Goal: Find specific page/section: Find specific page/section

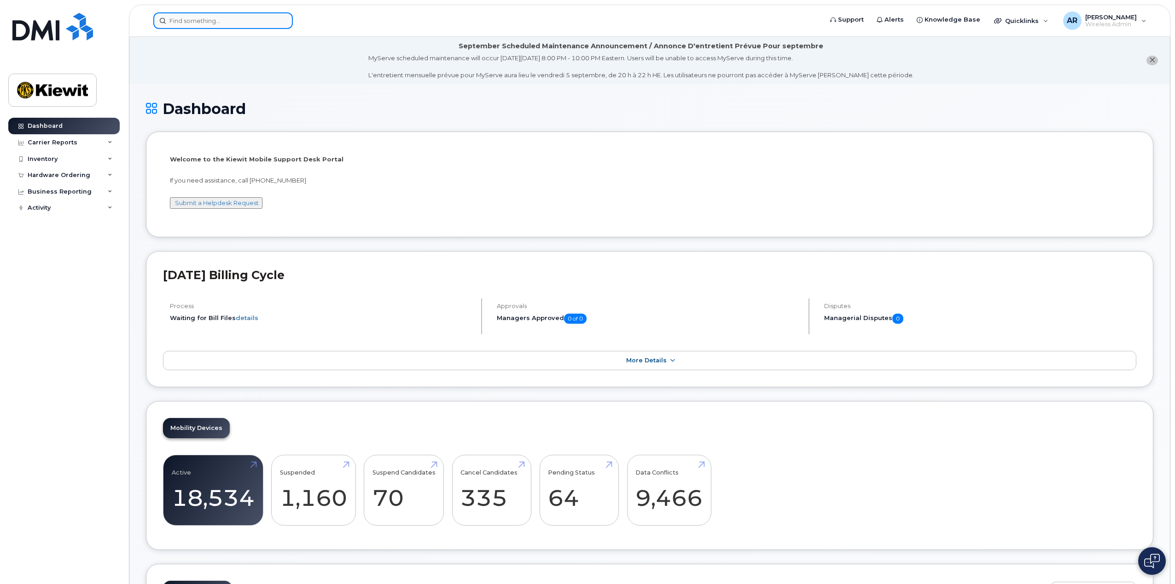
click at [201, 22] on input at bounding box center [222, 20] width 139 height 17
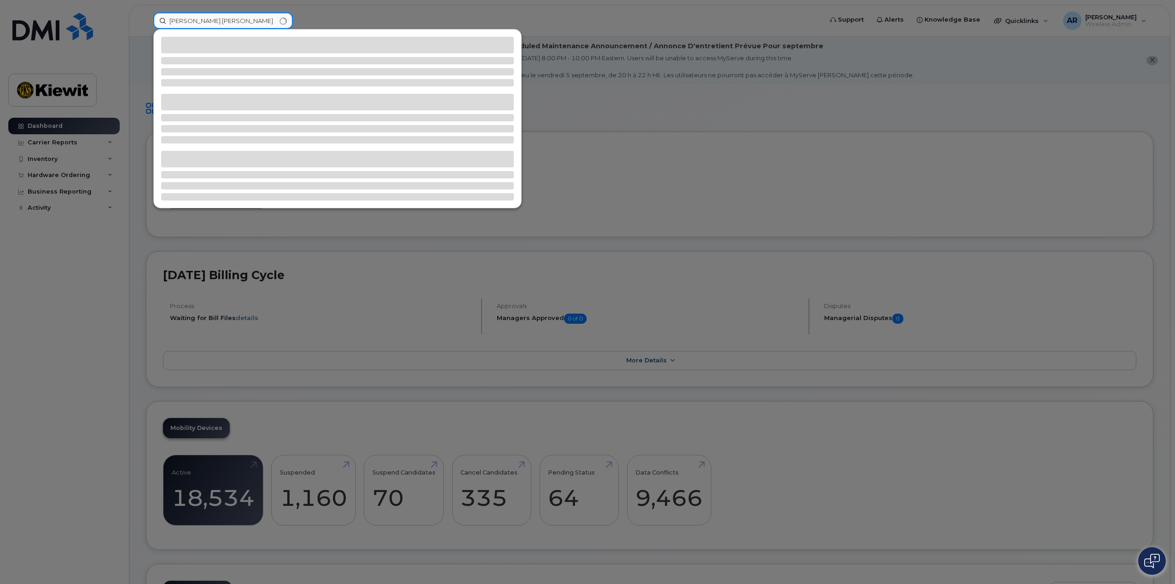
type input "Patrick.McBride"
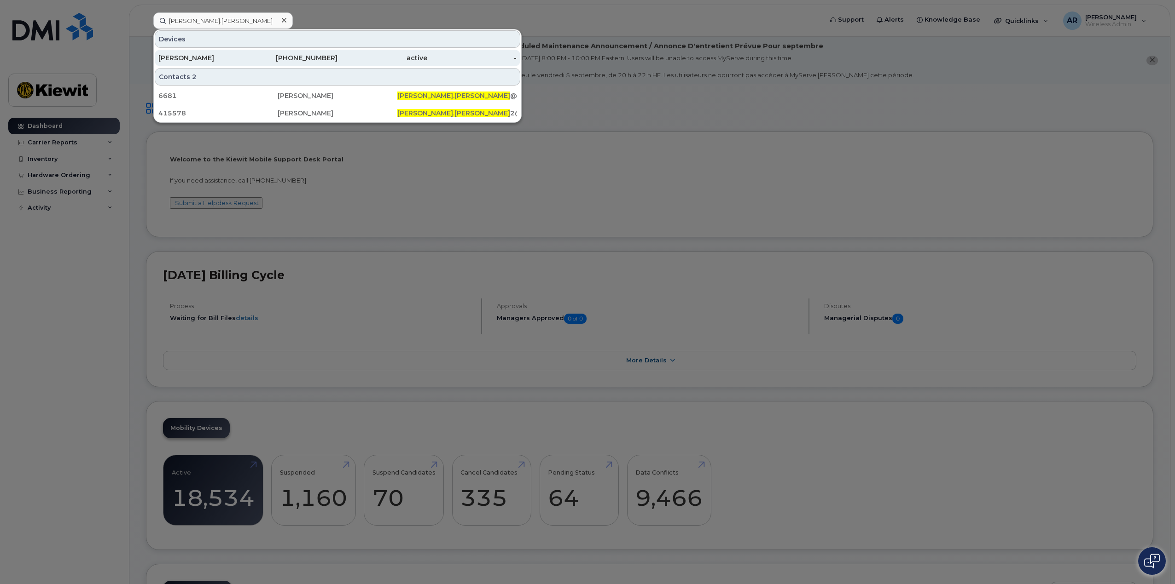
click at [219, 58] on div "[PERSON_NAME]" at bounding box center [203, 57] width 90 height 9
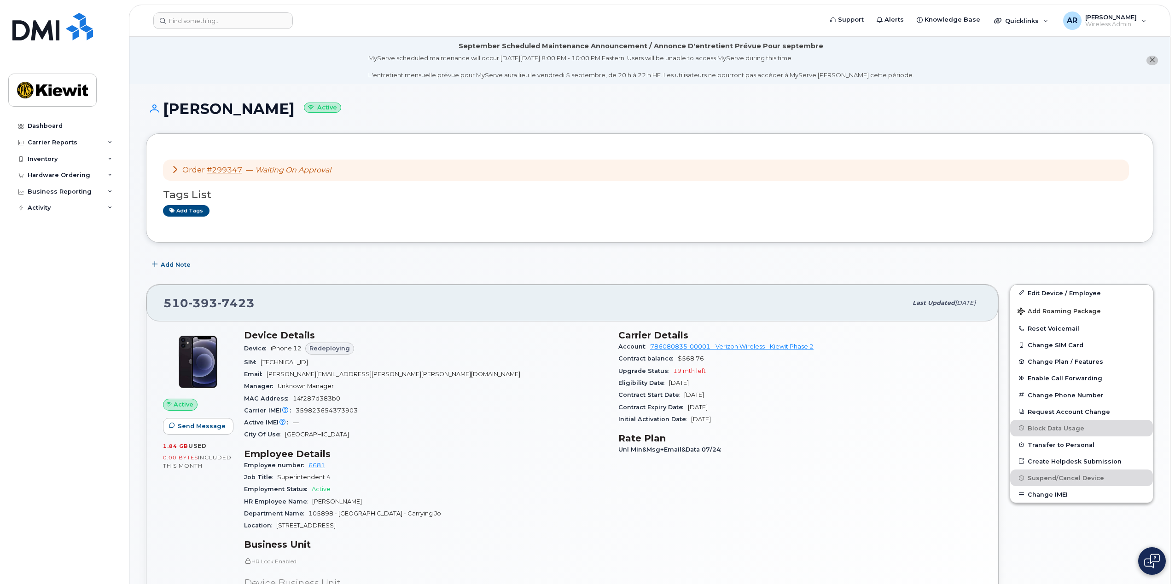
click at [175, 171] on icon at bounding box center [174, 169] width 7 height 7
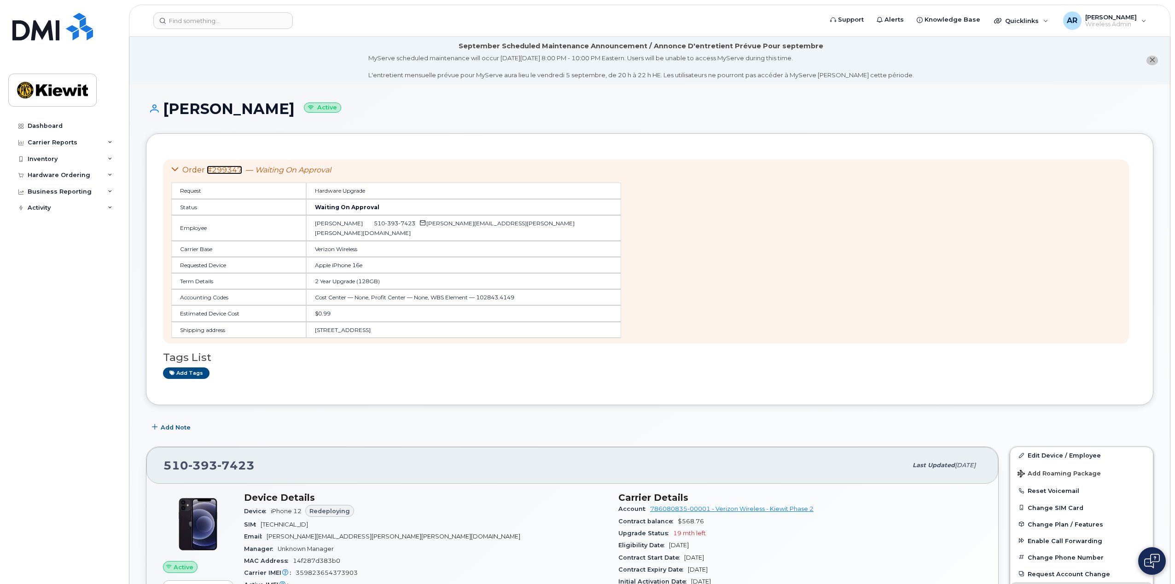
click at [215, 168] on link "#299347" at bounding box center [224, 170] width 35 height 9
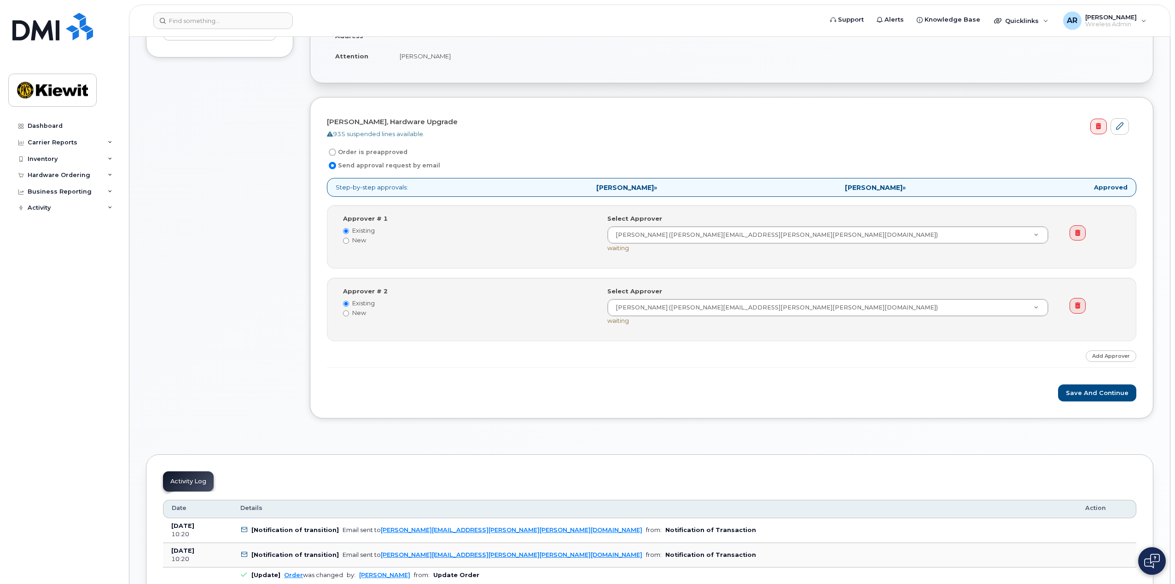
scroll to position [276, 0]
